Goal: Answer question/provide support: Share knowledge or assist other users

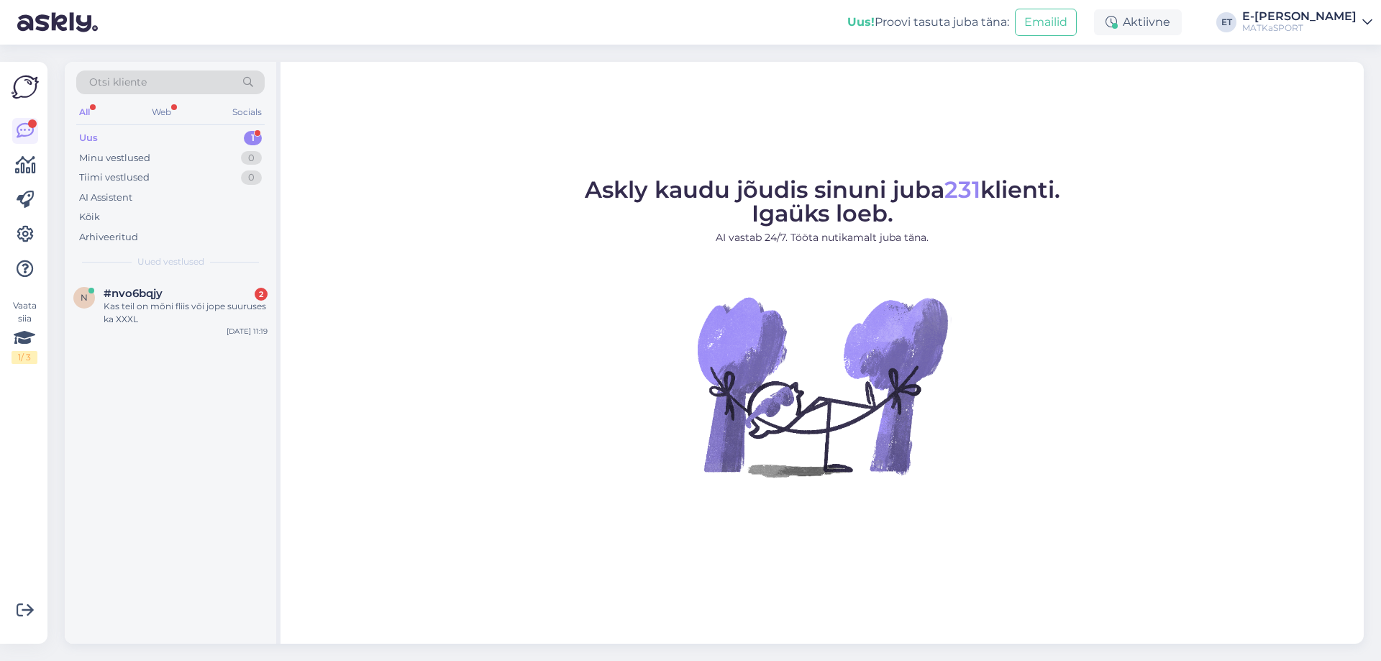
click at [119, 138] on div "Uus 1" at bounding box center [170, 138] width 188 height 20
click at [158, 309] on div "Kas teil on mõni fliis või jope suuruses ka XXXL" at bounding box center [186, 313] width 164 height 26
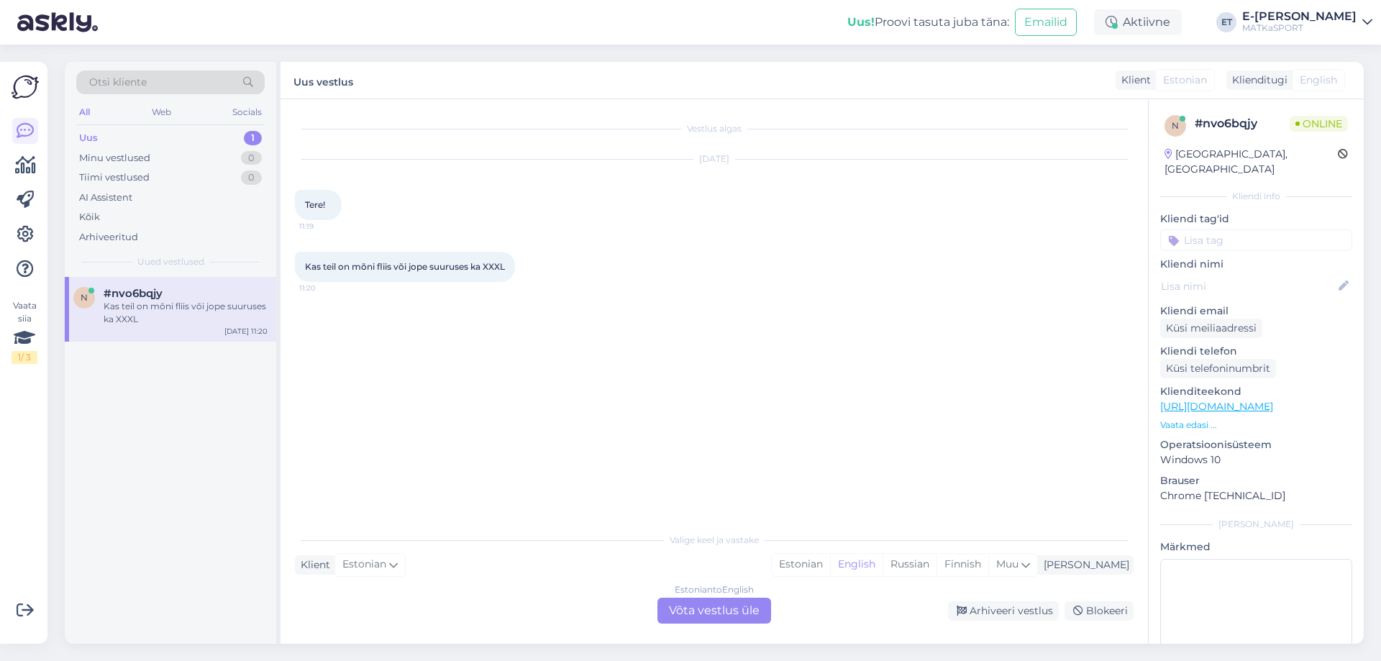
click at [1182, 81] on span "Estonian" at bounding box center [1185, 80] width 44 height 15
click at [363, 564] on span "Estonian" at bounding box center [364, 565] width 44 height 16
click at [363, 567] on span "Estonian" at bounding box center [364, 565] width 44 height 16
click at [708, 611] on div "Estonian to English Võta vestlus üle" at bounding box center [714, 611] width 114 height 26
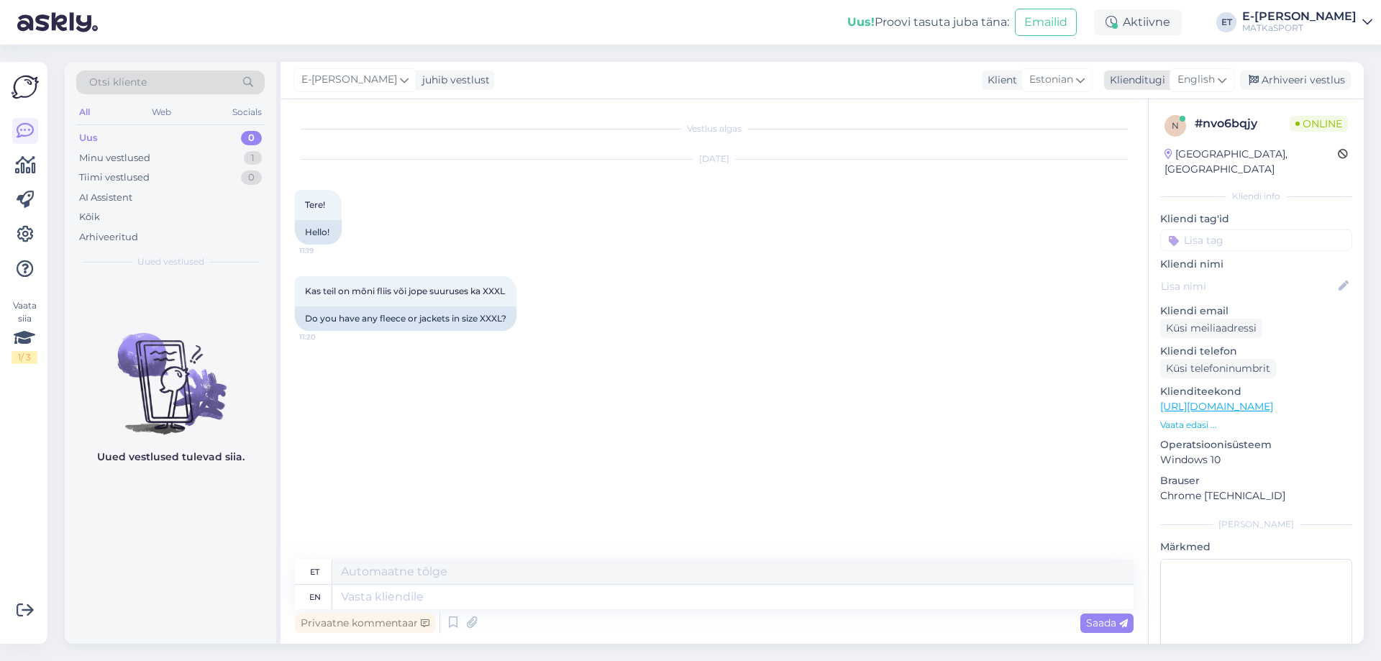
click at [1204, 76] on span "English" at bounding box center [1196, 80] width 37 height 16
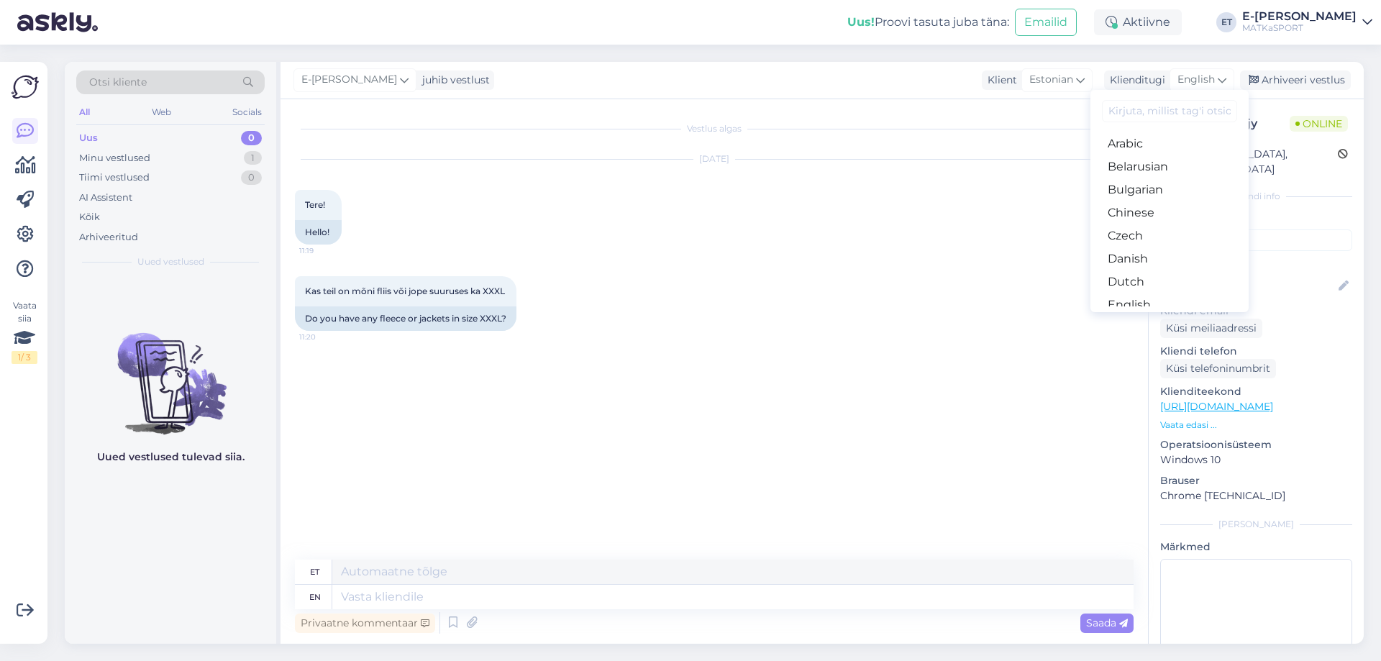
click at [1152, 112] on input at bounding box center [1169, 111] width 135 height 22
type input "e"
click at [1153, 181] on link "Estonian" at bounding box center [1170, 179] width 158 height 23
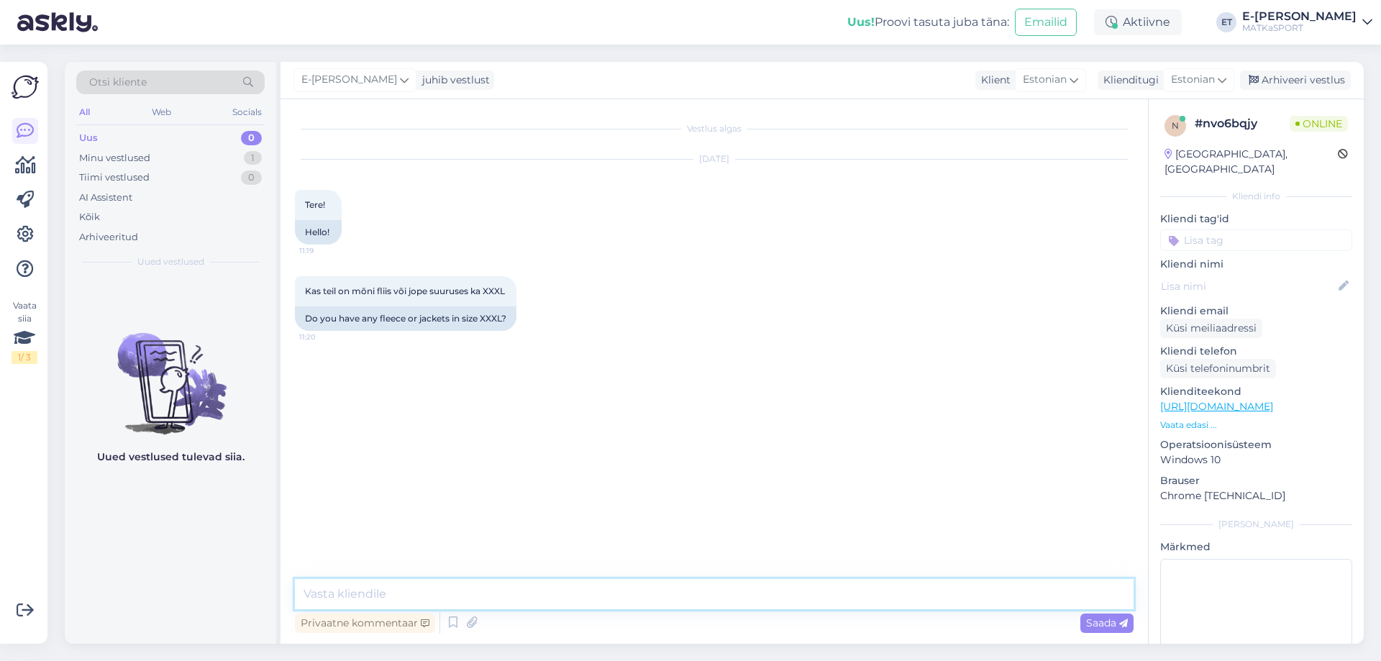
click at [401, 596] on textarea at bounding box center [714, 594] width 839 height 30
click at [304, 291] on div "Kas teil on mõni fliis või jope suuruses ka XXXL 11:20" at bounding box center [406, 291] width 222 height 30
click at [391, 598] on textarea at bounding box center [714, 594] width 839 height 30
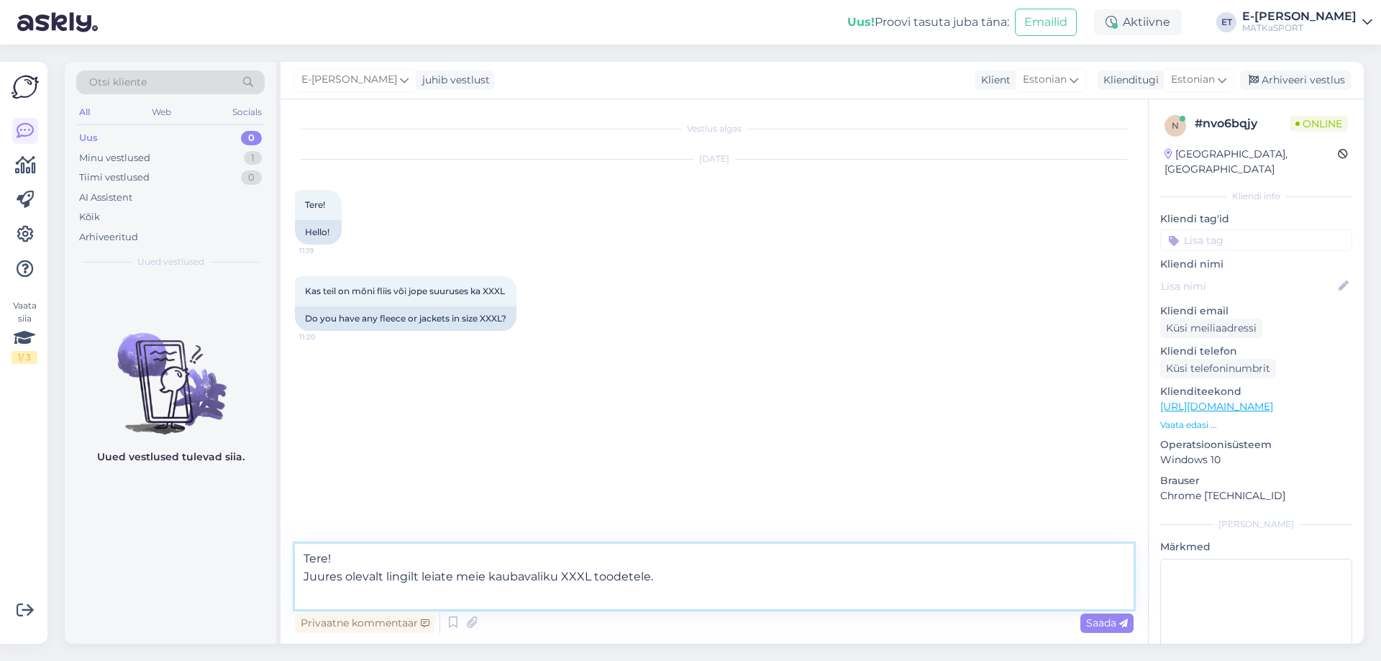
paste textarea "https://matkasport.ee/otsi?controller=search&s=xxxl"
click at [558, 575] on textarea "Tere! Juures olevalt lingilt leiate meie kaubavaliku XXXL toodetele. https://ma…" at bounding box center [714, 576] width 839 height 65
type textarea "Tere! Juures olevalt lingilt leiate meie kaubavaliku ka XXXL toodetele. https:/…"
click at [1098, 624] on span "Saada" at bounding box center [1107, 622] width 42 height 13
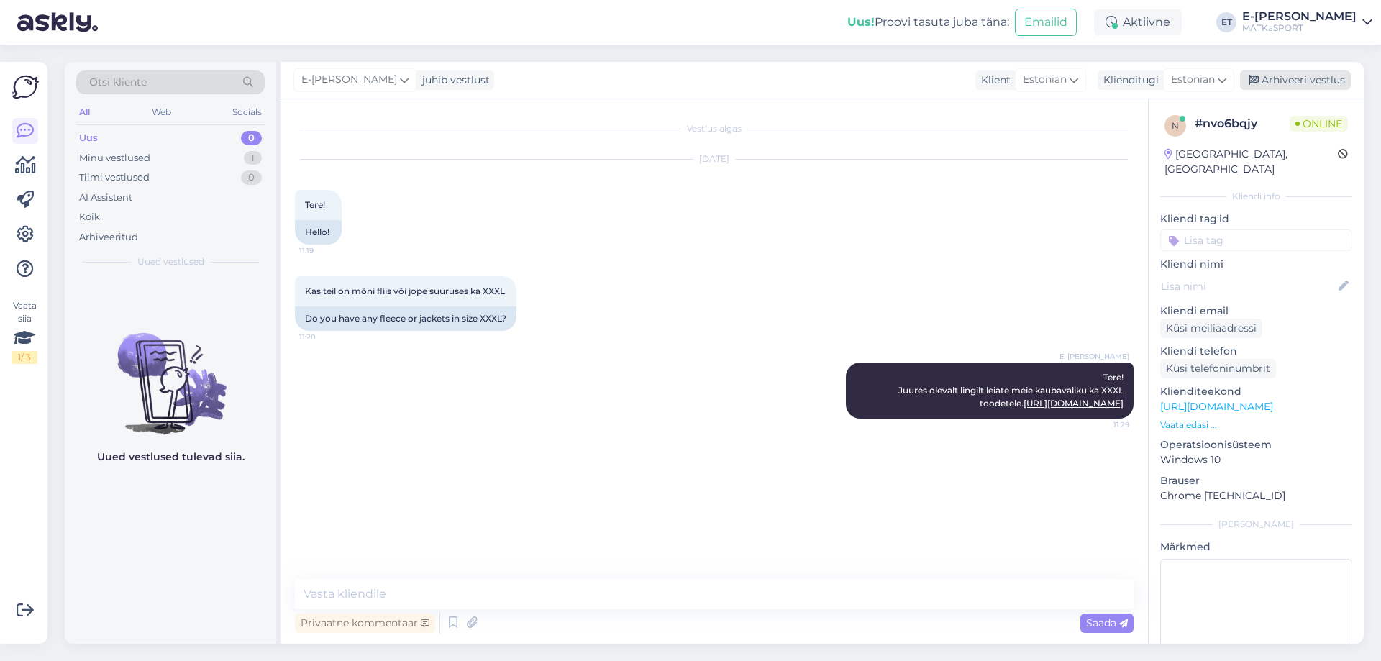
click at [1275, 79] on div "Arhiveeri vestlus" at bounding box center [1295, 79] width 111 height 19
